Goal: Find specific page/section: Find specific page/section

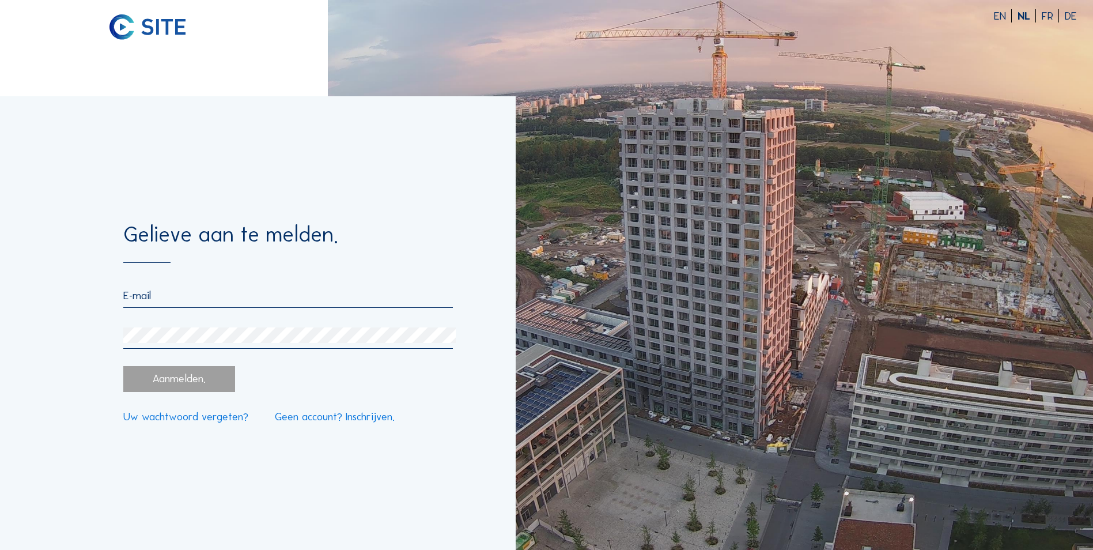
type input "096435"
click at [183, 375] on div "Aanmelden." at bounding box center [178, 379] width 111 height 26
drag, startPoint x: 106, startPoint y: 298, endPoint x: -156, endPoint y: 294, distance: 262.2
click at [0, 294] on html "EN NL FR DE Gelieve aan te melden. 096435 Aanmelden. Uw wachtwoord vergeten? Ge…" at bounding box center [546, 275] width 1093 height 550
type input "[EMAIL_ADDRESS][DOMAIN_NAME]"
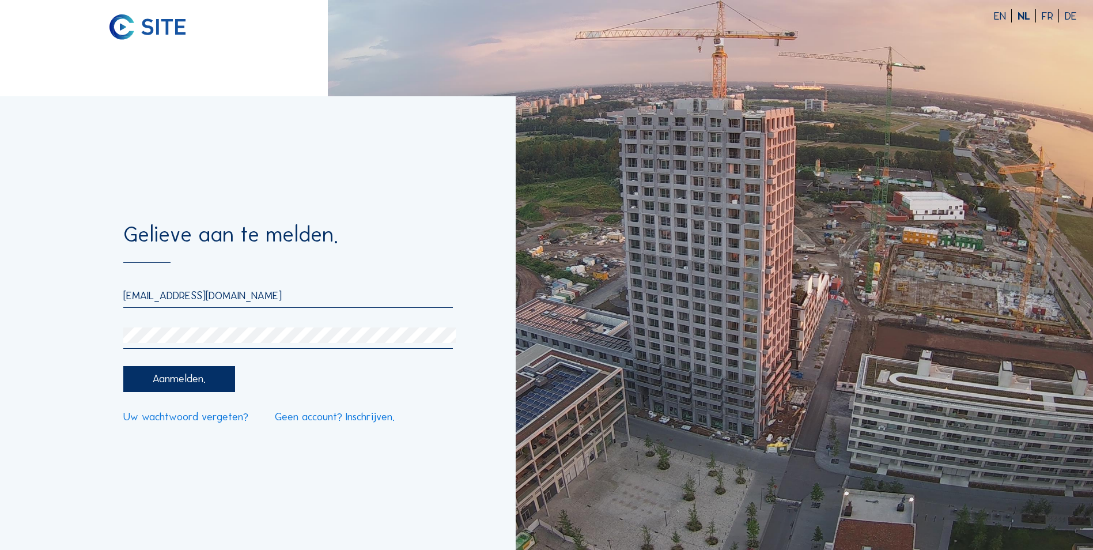
click at [181, 375] on div "Aanmelden." at bounding box center [178, 379] width 111 height 26
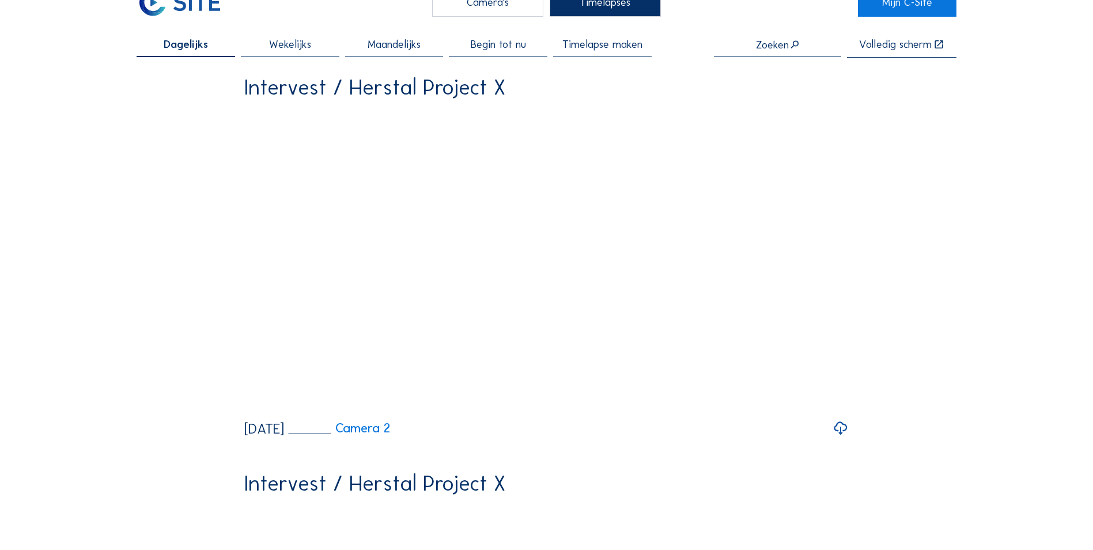
scroll to position [58, 0]
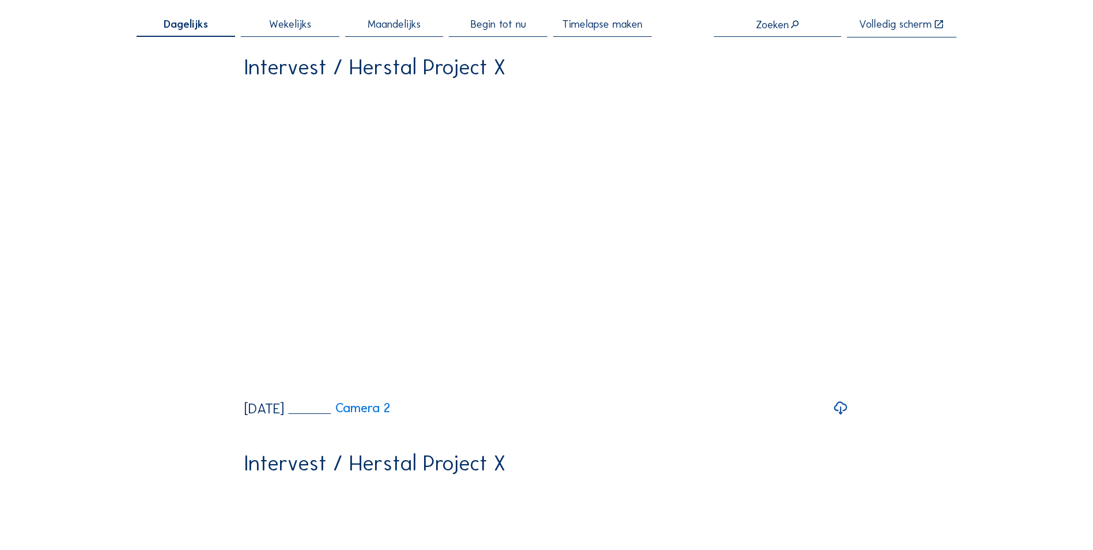
click at [391, 414] on link "Camera 2" at bounding box center [340, 408] width 102 height 13
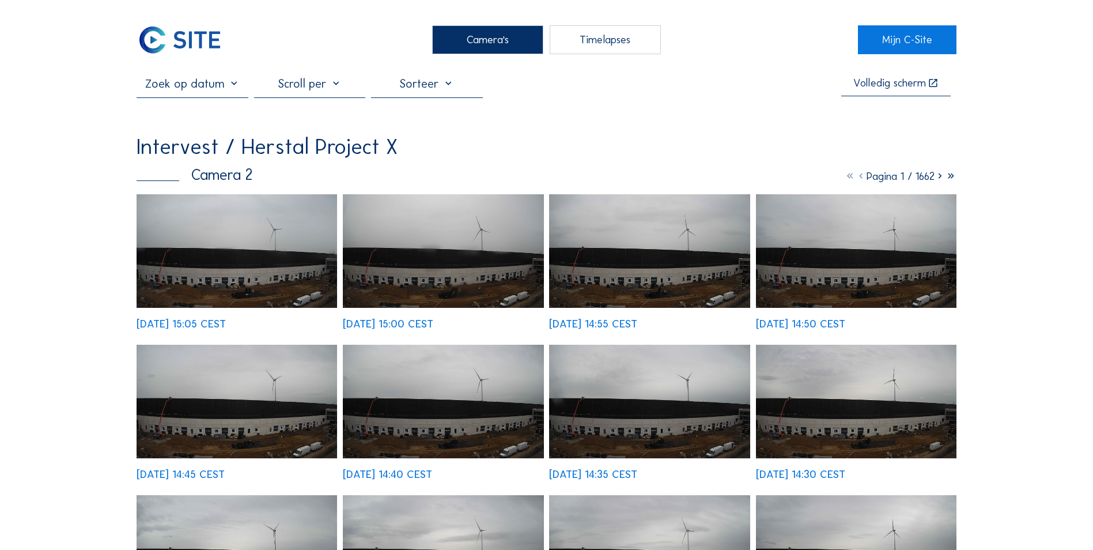
click at [214, 265] on img at bounding box center [237, 251] width 201 height 114
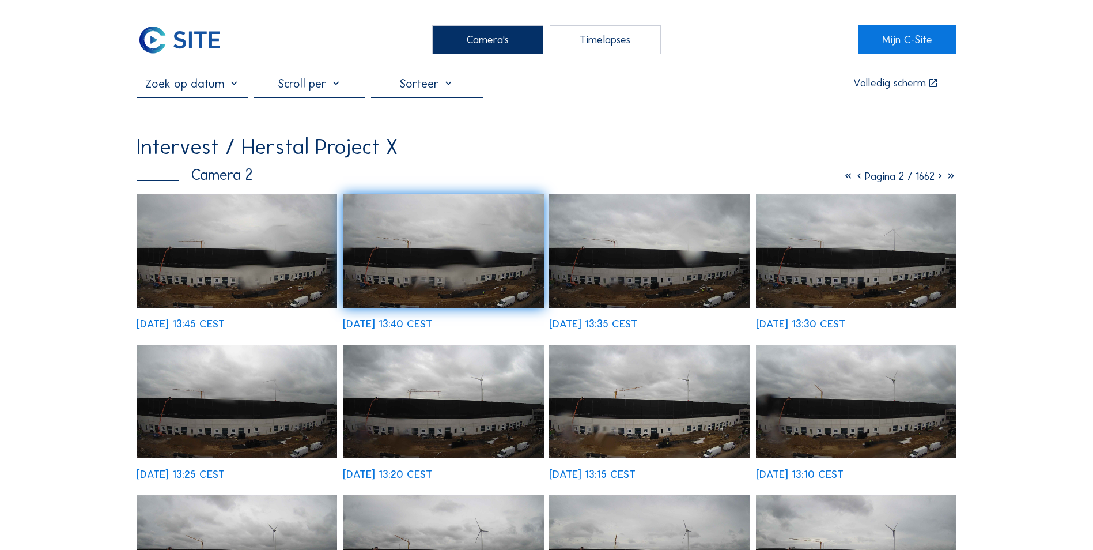
click at [466, 44] on div "Camera's" at bounding box center [487, 39] width 111 height 29
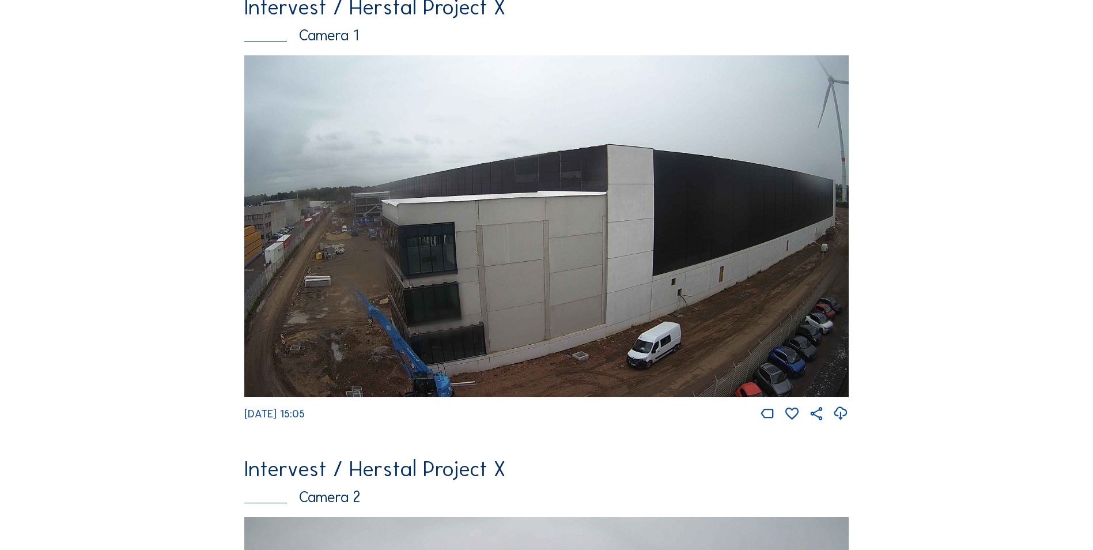
scroll to position [173, 0]
